Goal: Transaction & Acquisition: Subscribe to service/newsletter

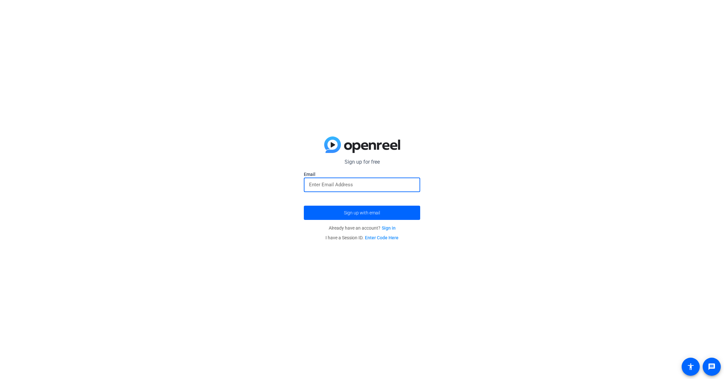
click at [346, 187] on input "email" at bounding box center [362, 185] width 106 height 8
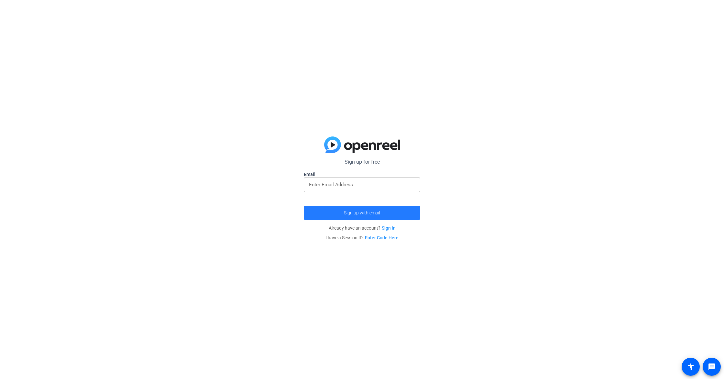
click at [360, 215] on span "submit" at bounding box center [362, 213] width 116 height 16
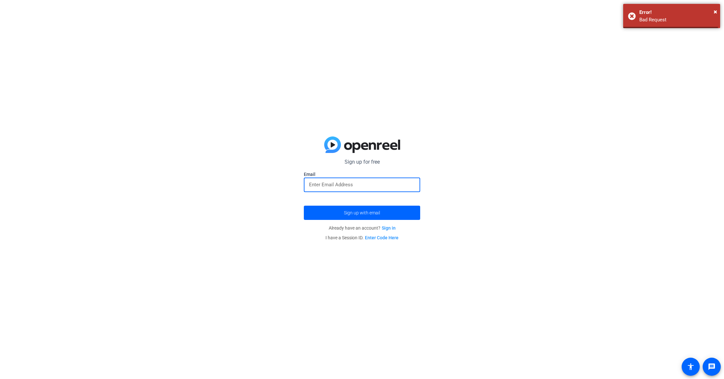
click at [338, 187] on input "email" at bounding box center [362, 185] width 106 height 8
click at [304, 206] on button "Sign up with email" at bounding box center [362, 213] width 116 height 14
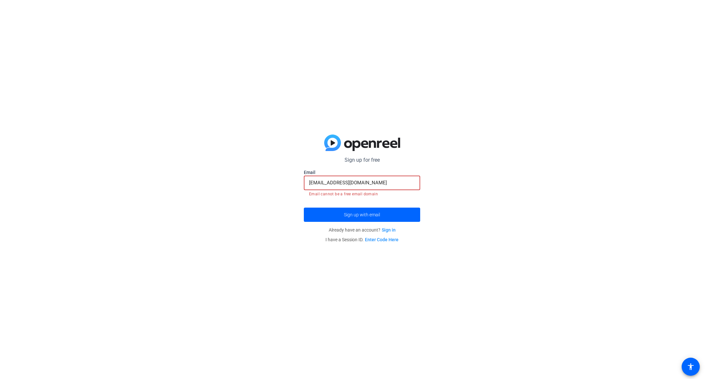
drag, startPoint x: 361, startPoint y: 185, endPoint x: 287, endPoint y: 180, distance: 74.9
click at [287, 180] on div "Sign up for free Email [EMAIL_ADDRESS][DOMAIN_NAME] Email cannot be a free emai…" at bounding box center [362, 189] width 724 height 379
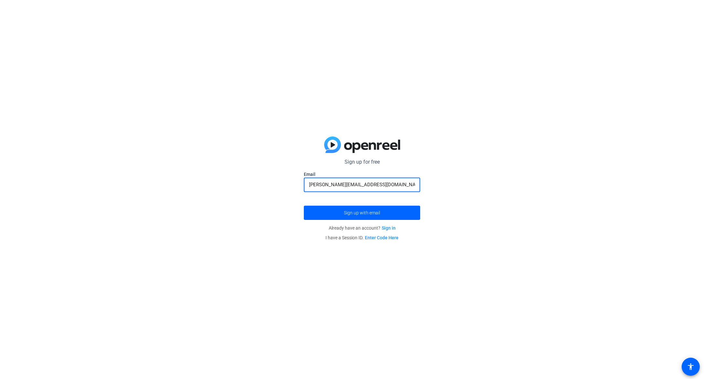
type input "[PERSON_NAME][EMAIL_ADDRESS][DOMAIN_NAME]"
click at [304, 206] on button "Sign up with email" at bounding box center [362, 213] width 116 height 14
